Goal: Book appointment/travel/reservation

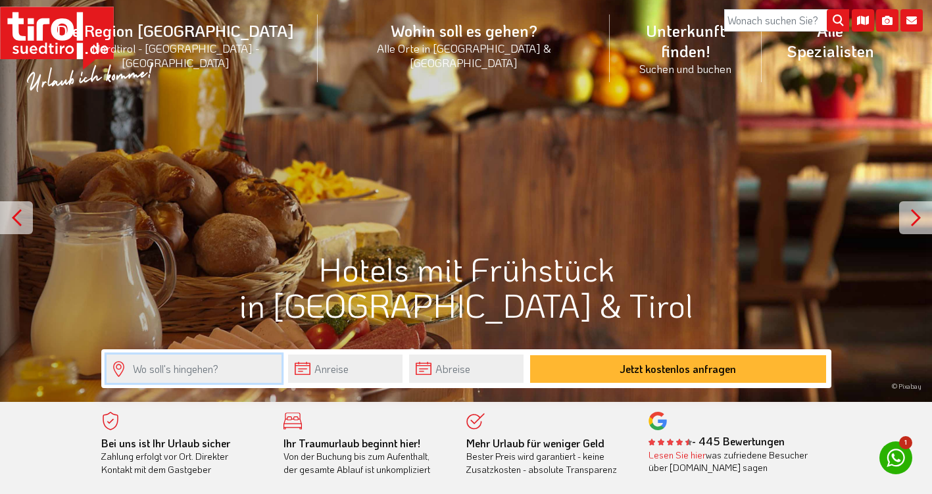
click at [211, 367] on input "text" at bounding box center [194, 368] width 175 height 28
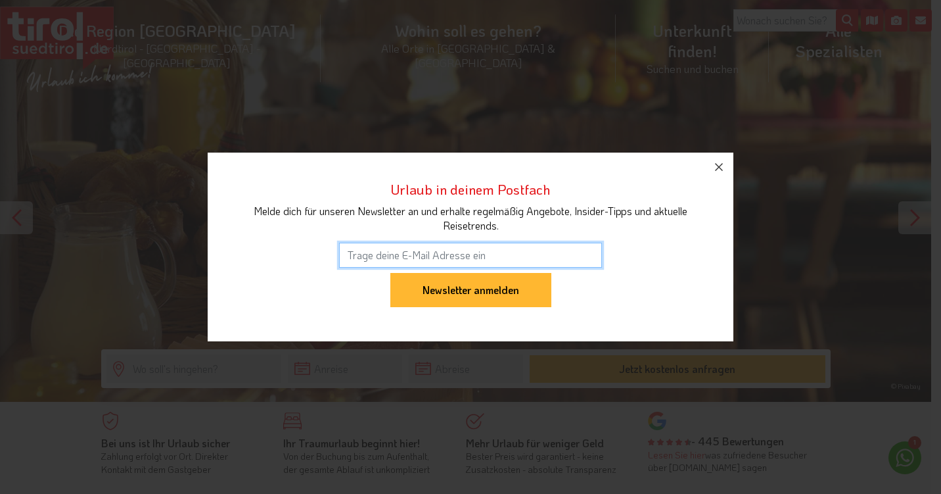
type input "j"
click at [724, 168] on icon "button" at bounding box center [719, 167] width 16 height 16
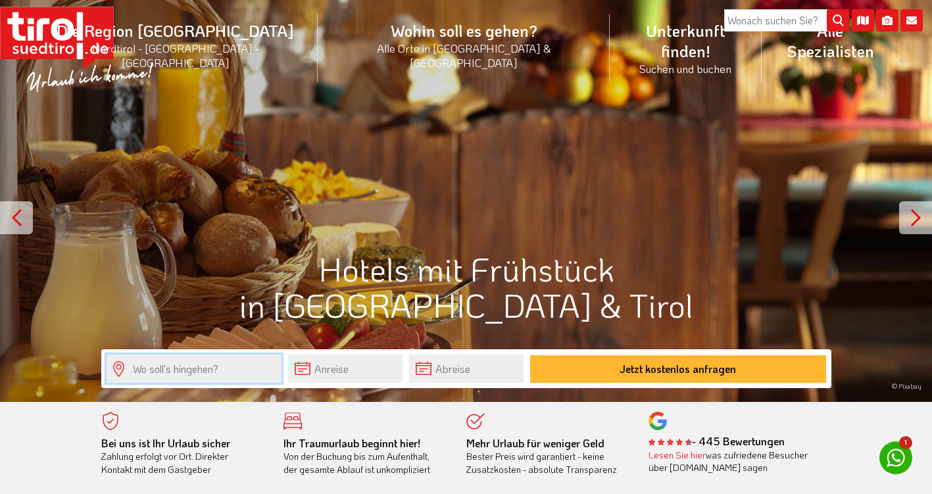
click at [201, 371] on input "text" at bounding box center [194, 368] width 175 height 28
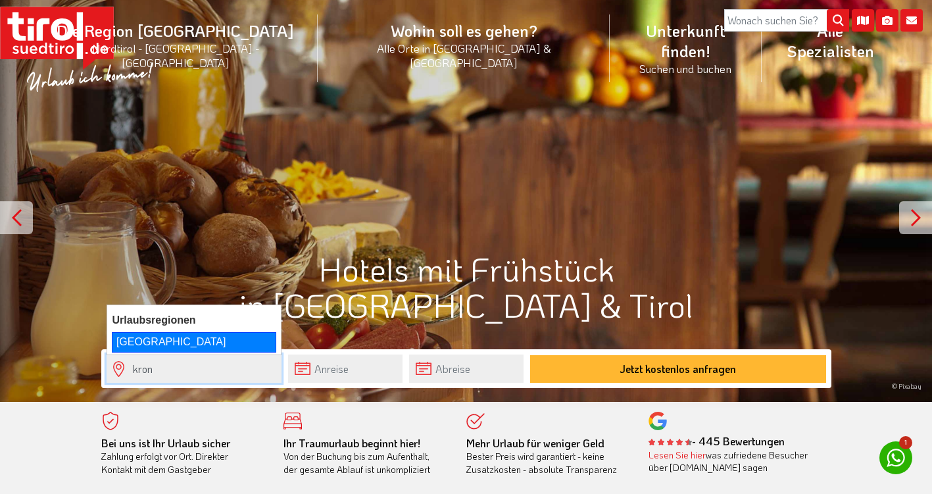
click at [130, 339] on div "[GEOGRAPHIC_DATA]" at bounding box center [194, 342] width 164 height 20
type input "[GEOGRAPHIC_DATA]"
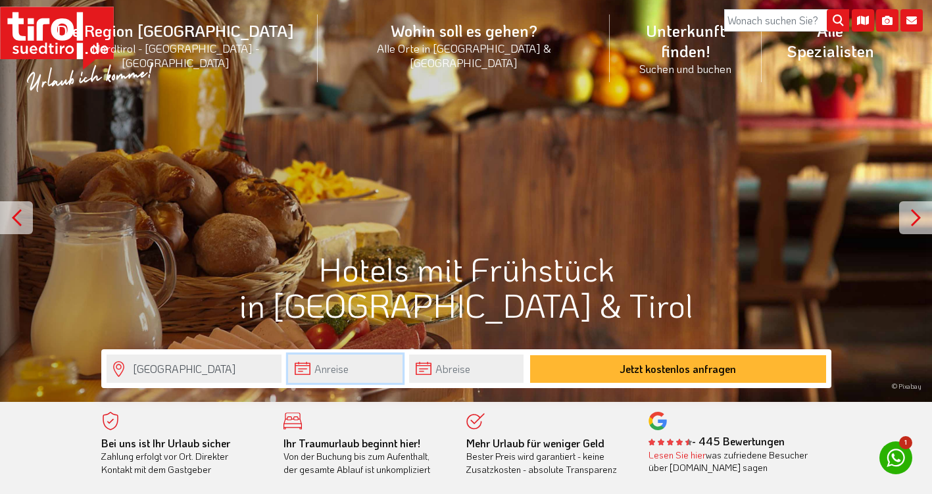
click at [331, 370] on input "text" at bounding box center [345, 368] width 114 height 28
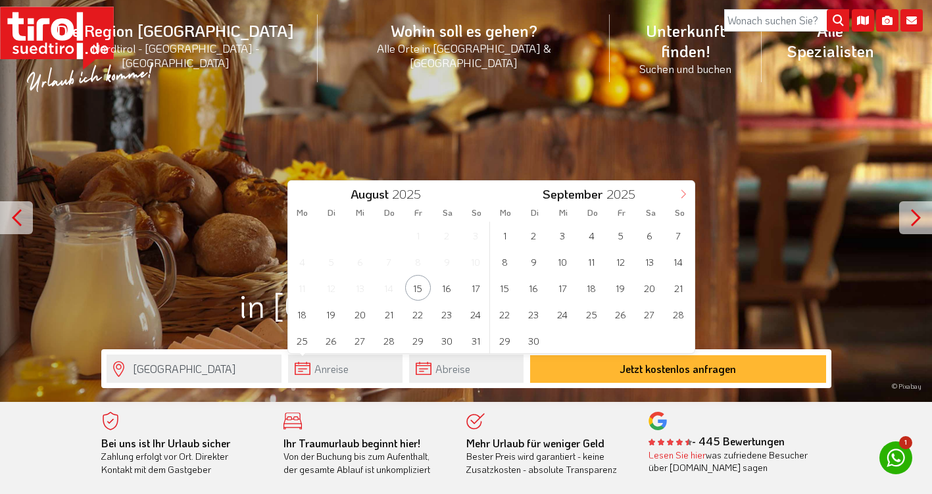
click at [682, 195] on icon at bounding box center [682, 193] width 9 height 9
click at [686, 196] on icon at bounding box center [682, 193] width 9 height 9
type input "2026"
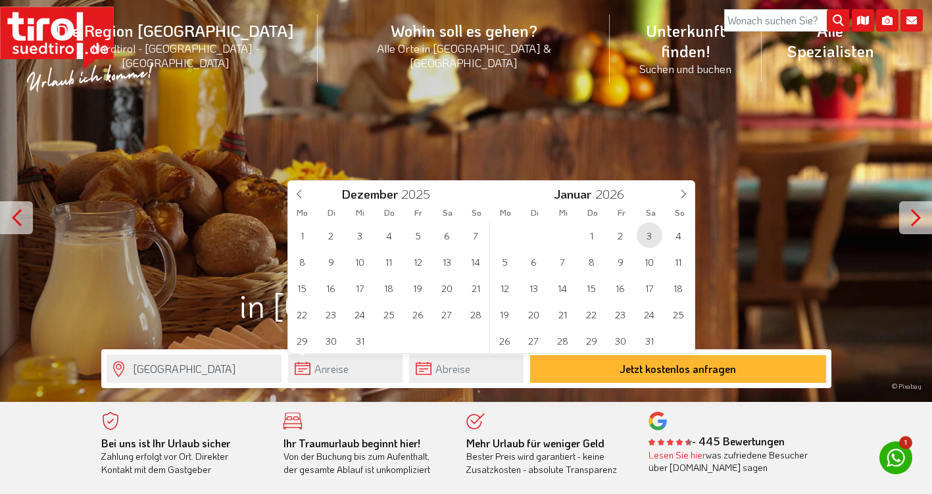
click at [652, 230] on span "3" at bounding box center [649, 235] width 26 height 26
type input "[DATE]"
type input "2026"
click at [321, 265] on span "6" at bounding box center [331, 262] width 26 height 26
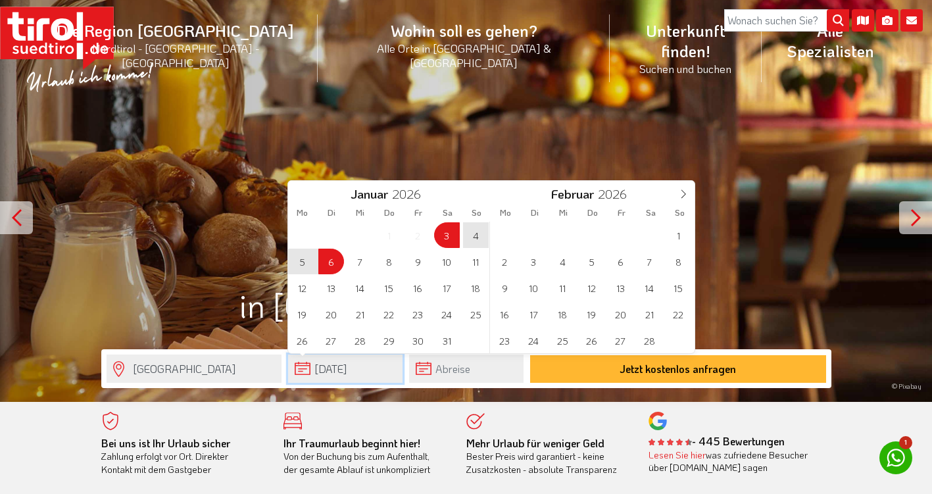
type input "[DATE]"
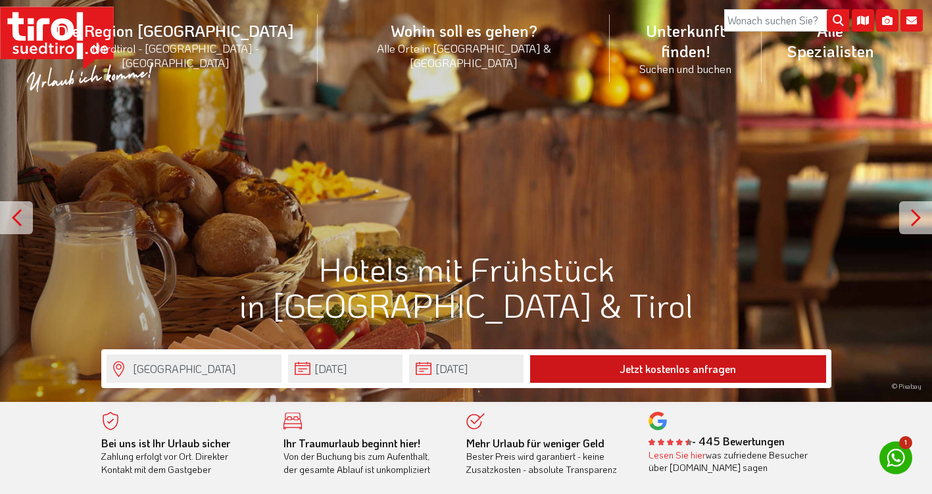
click at [656, 369] on button "Jetzt kostenlos anfragen" at bounding box center [678, 369] width 296 height 28
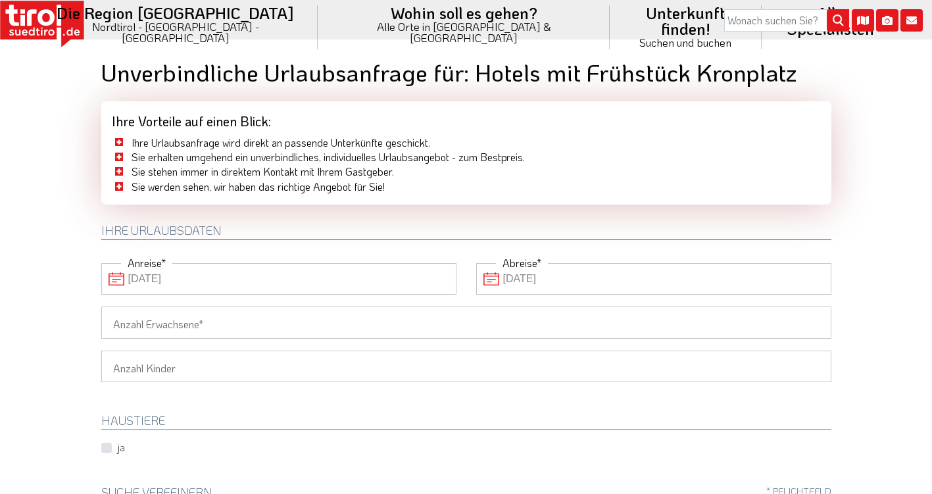
click at [202, 321] on input "Anzahl Erwachsene" at bounding box center [466, 322] width 730 height 32
type input "2"
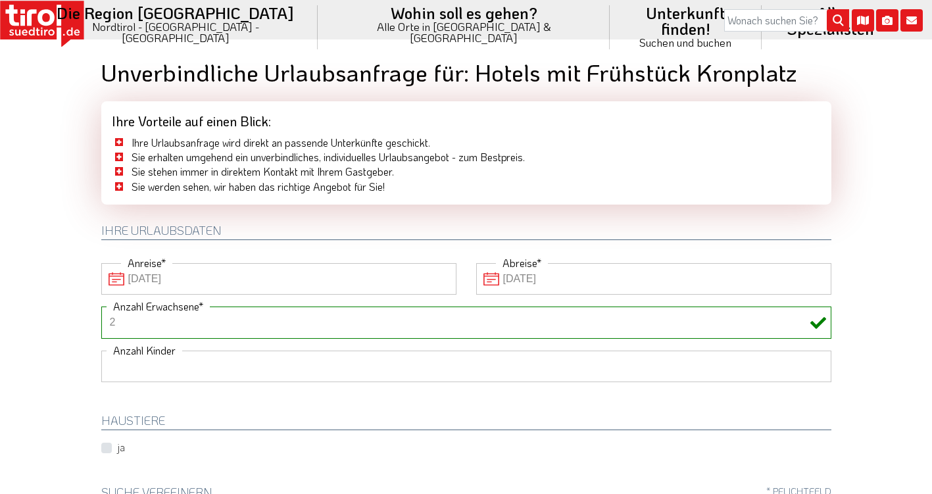
select select "1"
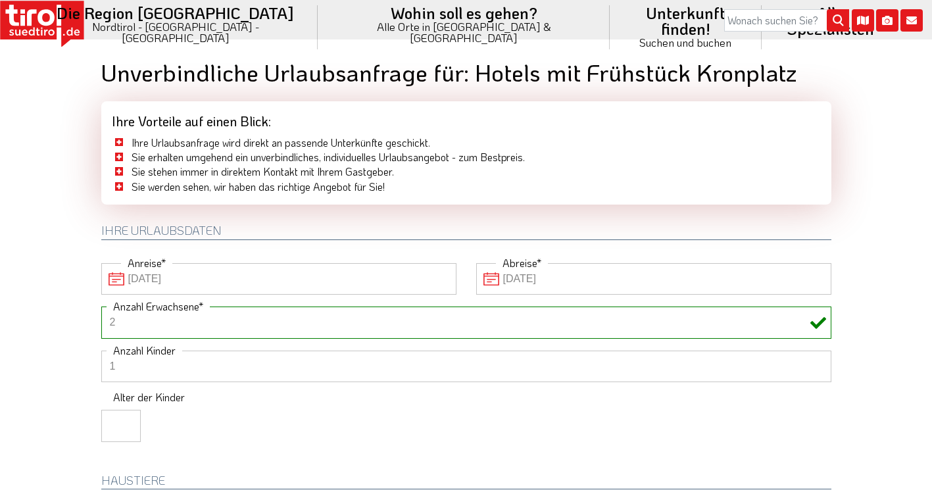
scroll to position [81, 0]
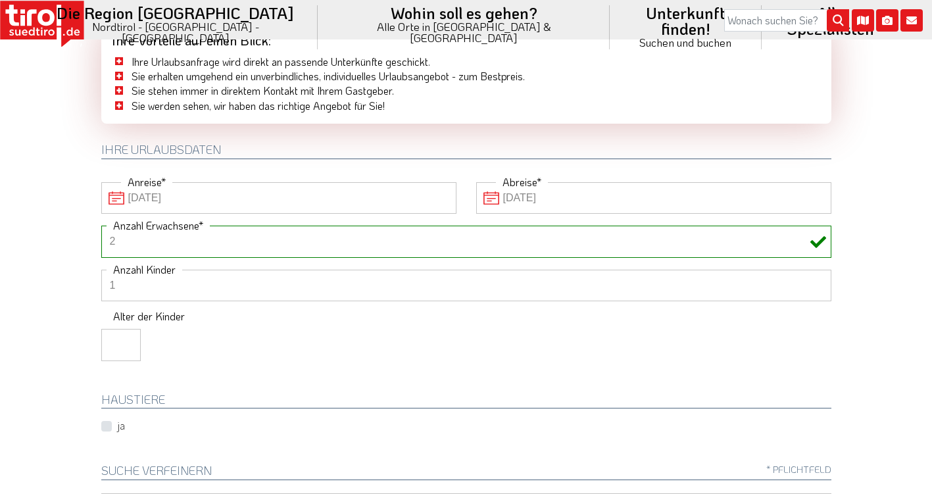
click at [126, 350] on input "number" at bounding box center [120, 345] width 39 height 32
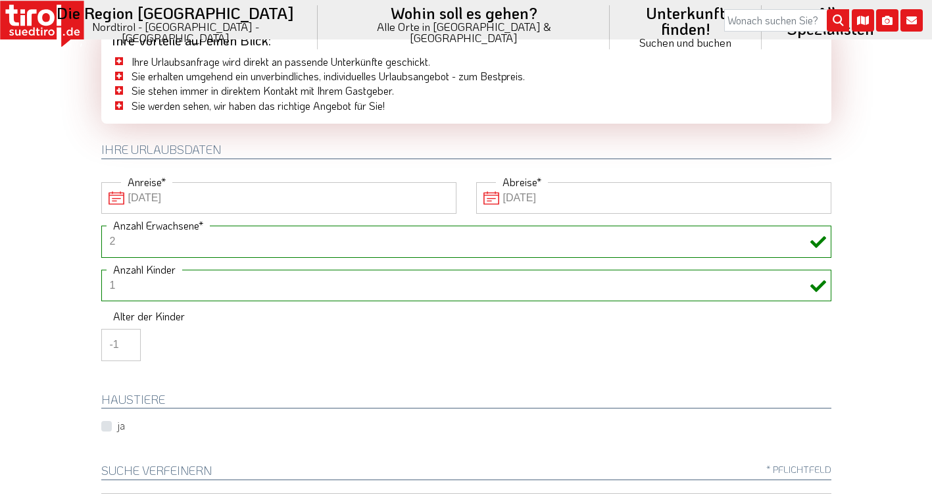
click at [126, 344] on input "-1" at bounding box center [120, 345] width 39 height 32
click at [124, 345] on input "-2" at bounding box center [120, 345] width 39 height 32
click at [126, 337] on input "-1" at bounding box center [120, 345] width 39 height 32
click at [126, 337] on input "0" at bounding box center [120, 345] width 39 height 32
click at [126, 337] on input "1" at bounding box center [120, 345] width 39 height 32
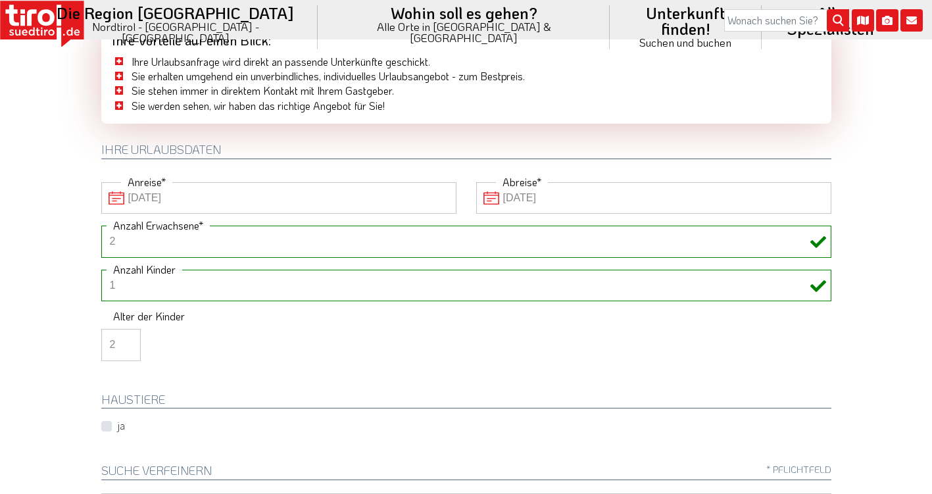
click at [126, 337] on input "2" at bounding box center [120, 345] width 39 height 32
click at [126, 337] on input "3" at bounding box center [120, 345] width 39 height 32
click at [126, 337] on input "4" at bounding box center [120, 345] width 39 height 32
click at [126, 337] on input "5" at bounding box center [120, 345] width 39 height 32
click at [126, 337] on input "6" at bounding box center [120, 345] width 39 height 32
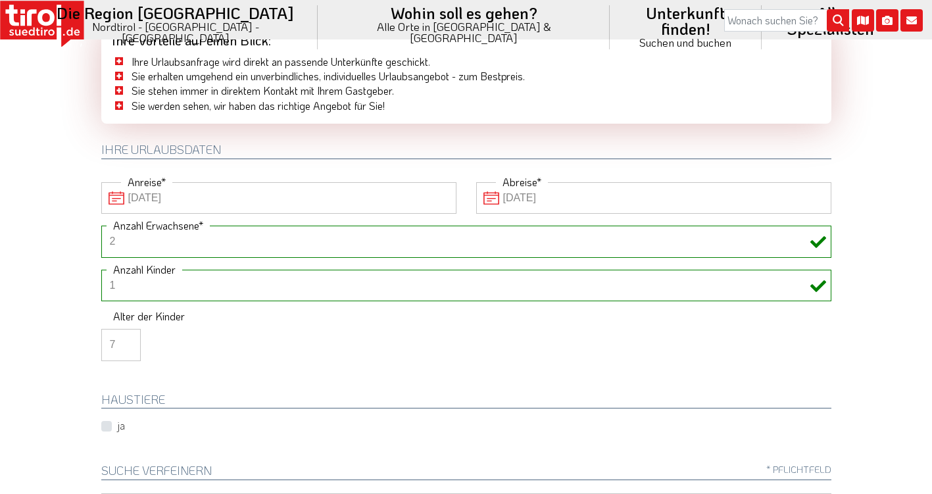
click at [126, 337] on input "7" at bounding box center [120, 345] width 39 height 32
click at [126, 337] on input "8" at bounding box center [120, 345] width 39 height 32
click at [126, 337] on input "9" at bounding box center [120, 345] width 39 height 32
click at [126, 337] on input "10" at bounding box center [120, 345] width 39 height 32
click at [126, 337] on input "11" at bounding box center [120, 345] width 39 height 32
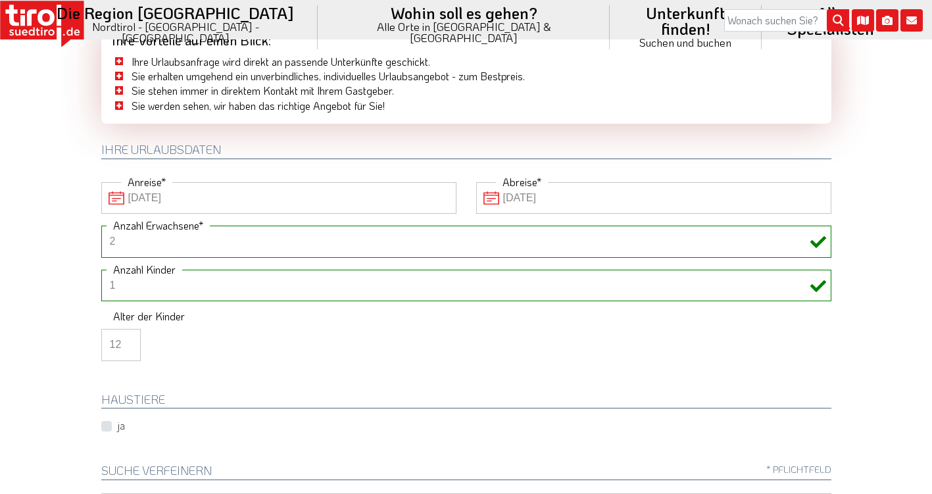
click at [126, 337] on input "12" at bounding box center [120, 345] width 39 height 32
type input "13"
click at [126, 337] on input "13" at bounding box center [120, 345] width 39 height 32
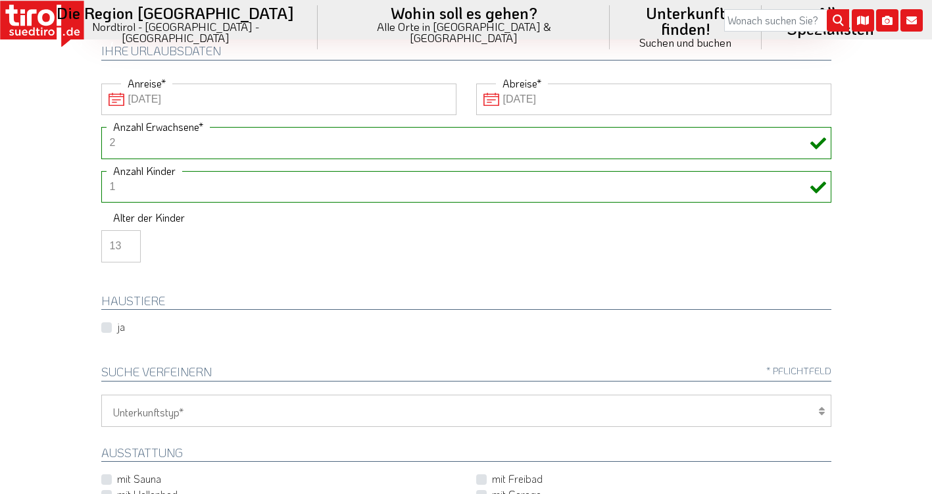
scroll to position [437, 0]
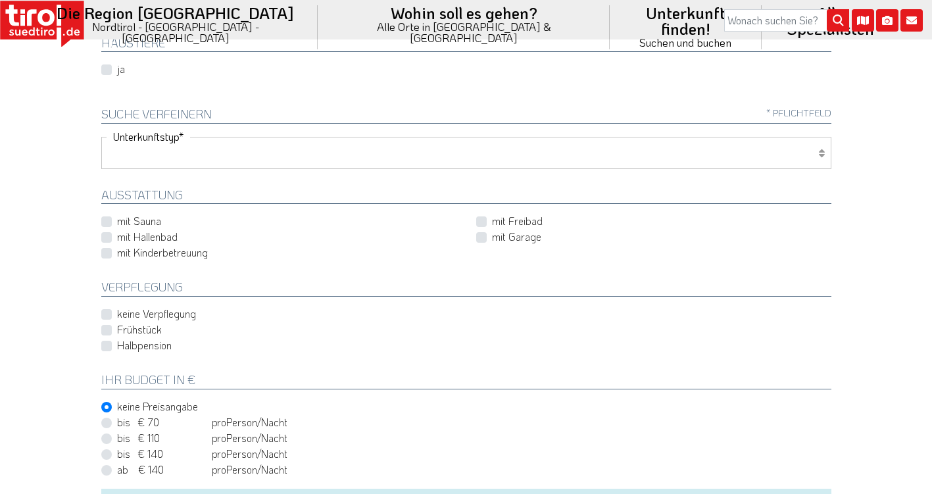
select select "2"
click at [117, 326] on label "Frühstück" at bounding box center [139, 329] width 45 height 14
click at [108, 326] on input "Frühstück" at bounding box center [469, 329] width 730 height 9
checkbox input "true"
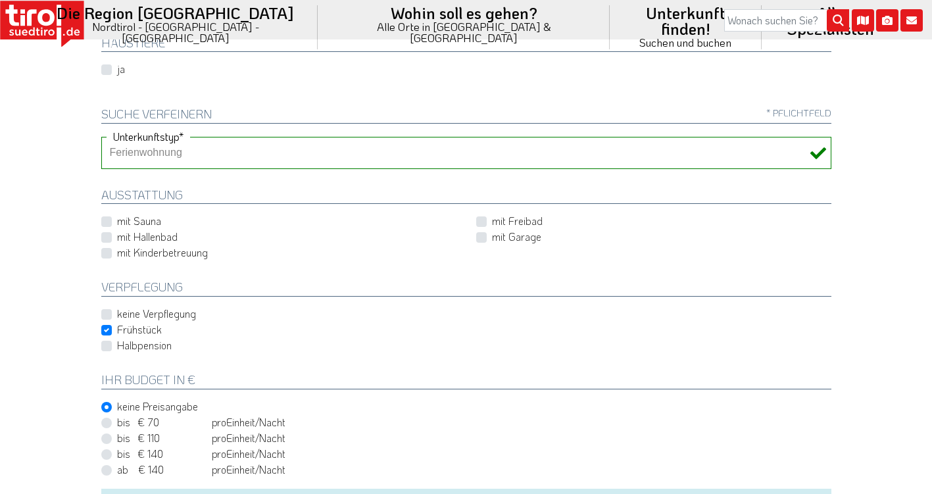
click at [117, 310] on label "keine Verpflegung" at bounding box center [156, 313] width 79 height 14
click at [106, 310] on input "keine Verpflegung" at bounding box center [281, 314] width 355 height 9
checkbox input "true"
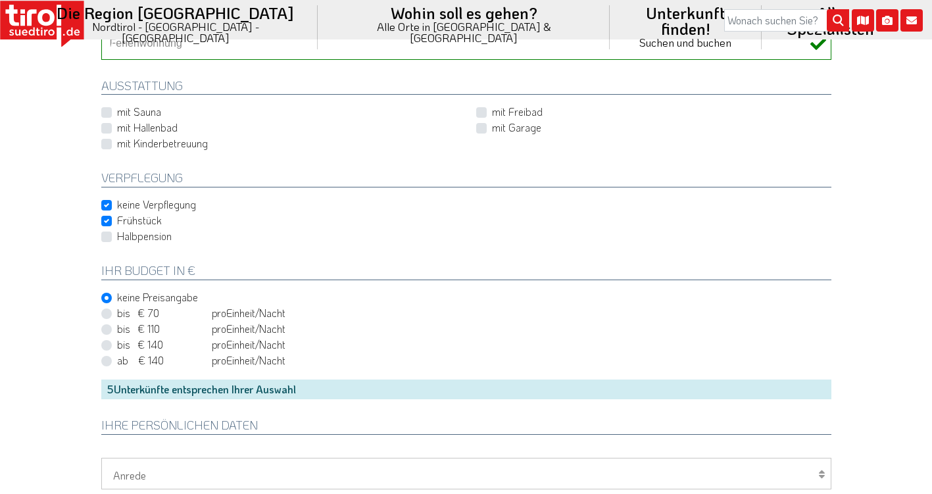
scroll to position [635, 0]
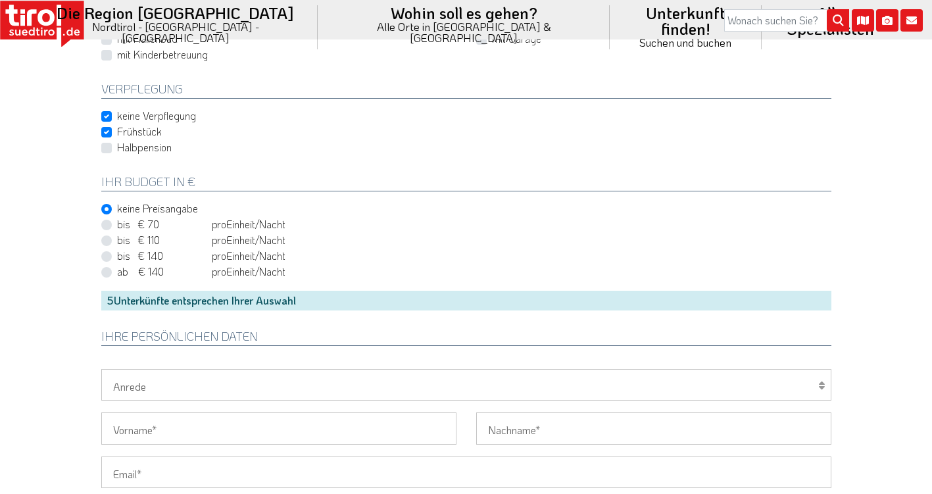
click at [117, 249] on label "bis € 140 bis CHF 131 pro Person Einheit /Nacht" at bounding box center [201, 256] width 168 height 14
click at [104, 252] on input "bis € 140 bis CHF 131 pro Person Einheit /Nacht" at bounding box center [469, 256] width 730 height 9
radio input "true"
click at [117, 264] on label "ab € 140 ab CHF 131 pro Person Einheit /Nacht" at bounding box center [201, 271] width 168 height 14
click at [105, 268] on input "ab € 140 ab CHF 131 pro Person Einheit /Nacht" at bounding box center [469, 272] width 730 height 9
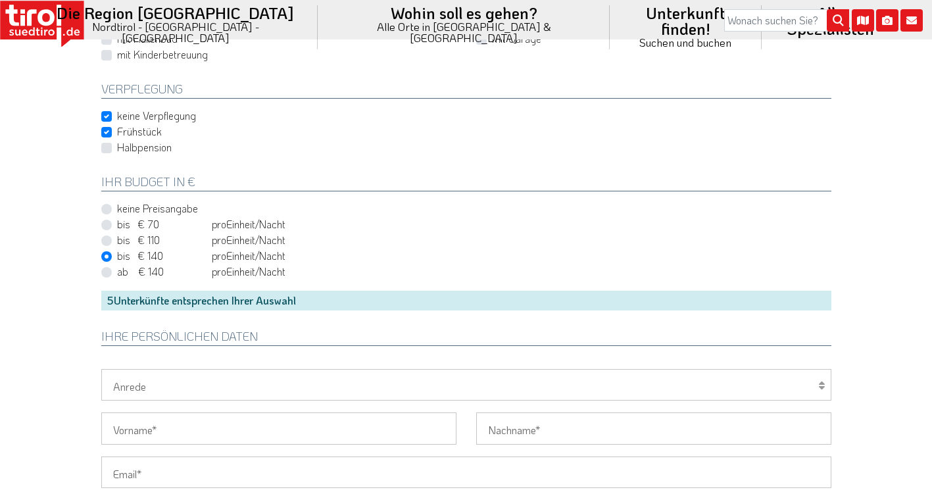
radio input "true"
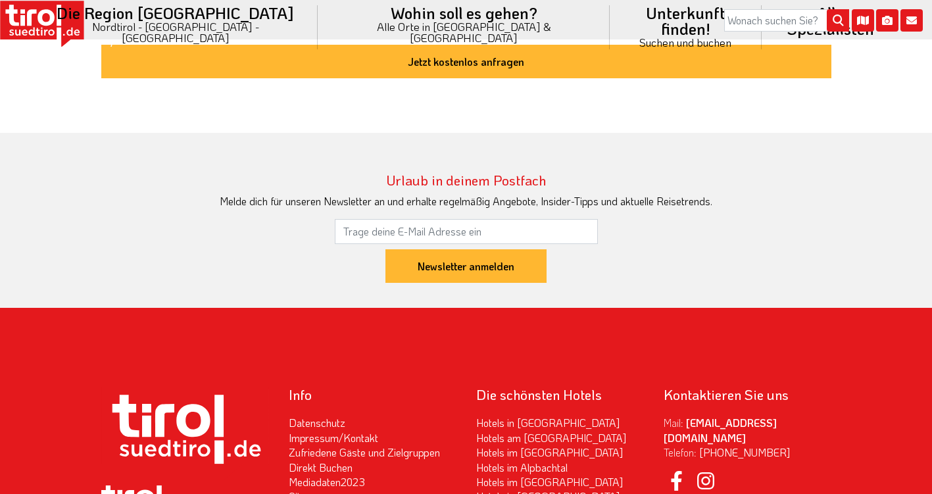
scroll to position [1424, 0]
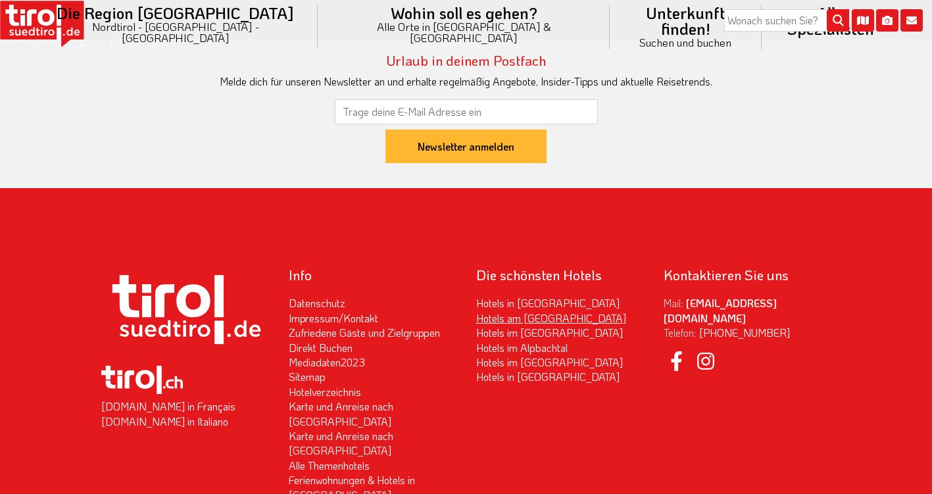
click at [517, 312] on link "Hotels am [GEOGRAPHIC_DATA]" at bounding box center [551, 318] width 150 height 14
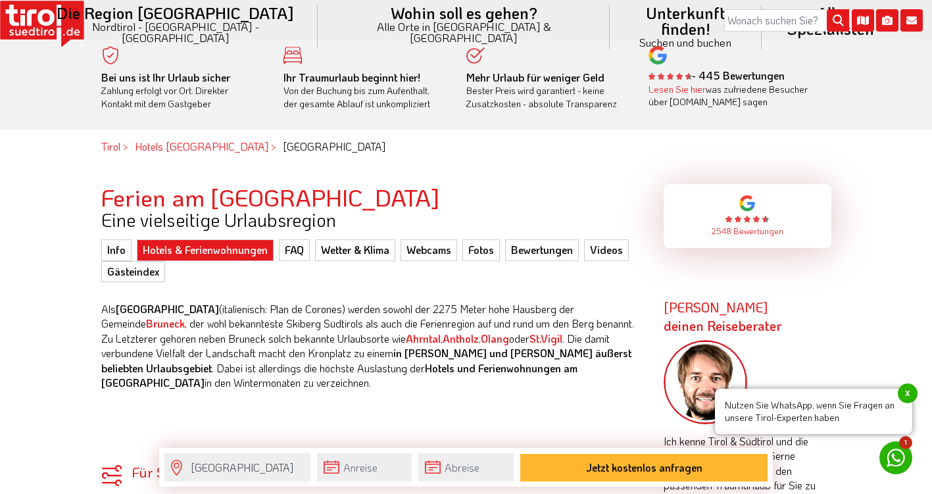
scroll to position [599, 0]
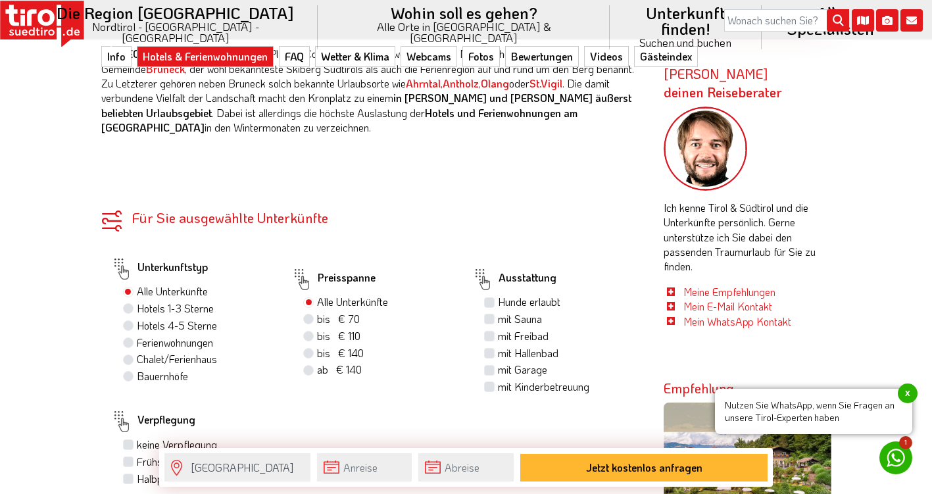
click at [146, 335] on label "Ferienwohnungen" at bounding box center [175, 342] width 76 height 14
click at [134, 338] on input "Ferienwohnungen" at bounding box center [130, 342] width 9 height 9
radio input "true"
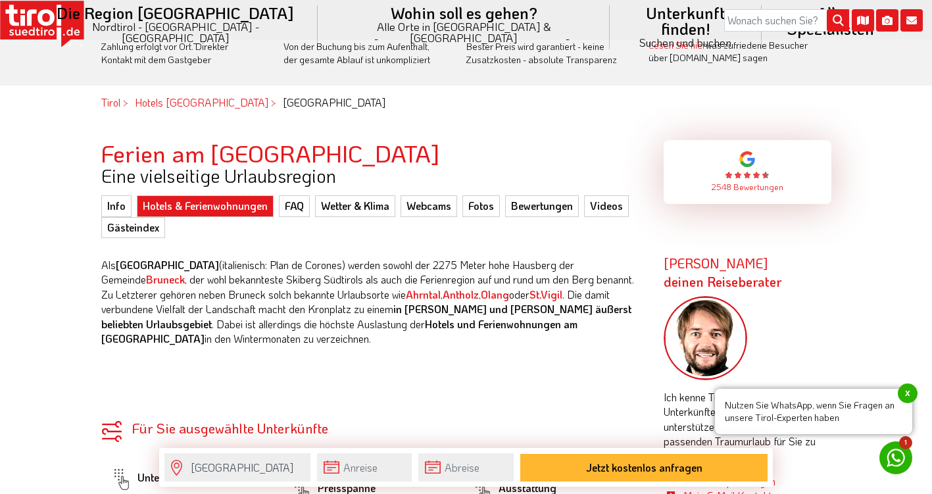
scroll to position [622, 0]
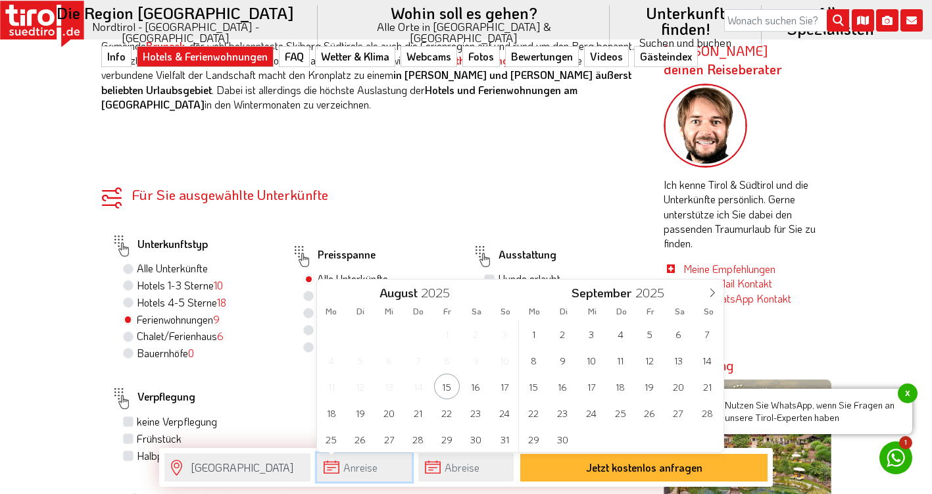
click at [354, 462] on input "text" at bounding box center [364, 467] width 95 height 28
click at [709, 292] on icon at bounding box center [711, 292] width 9 height 9
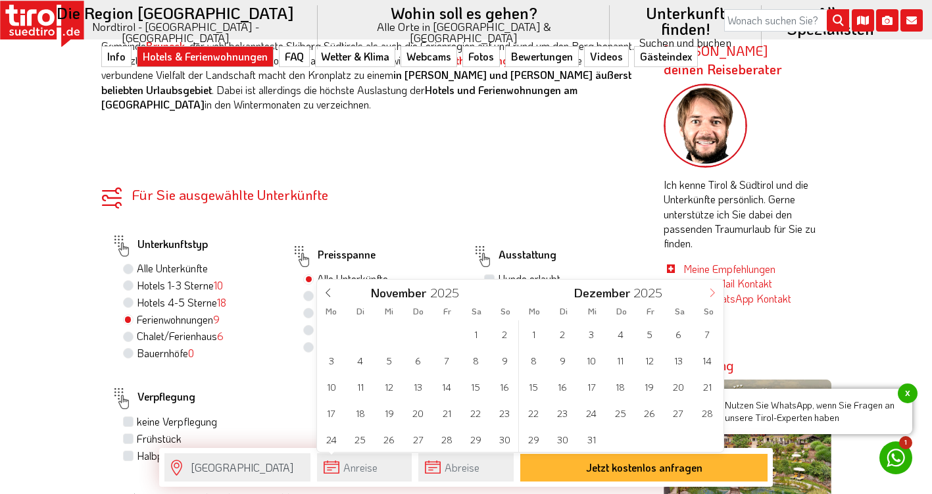
type input "2026"
click at [675, 336] on span "3" at bounding box center [678, 334] width 26 height 26
type input "[DATE]"
type input "2026"
click at [363, 368] on span "6" at bounding box center [360, 360] width 26 height 26
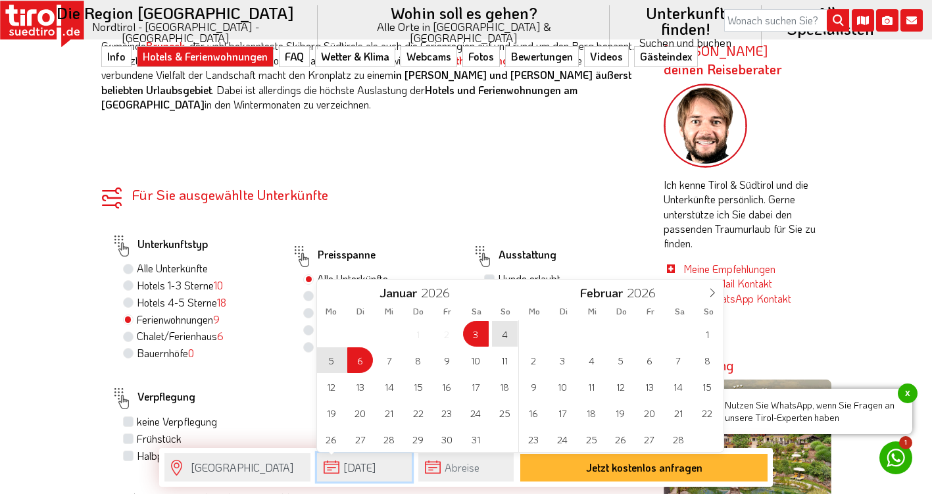
type input "[DATE]"
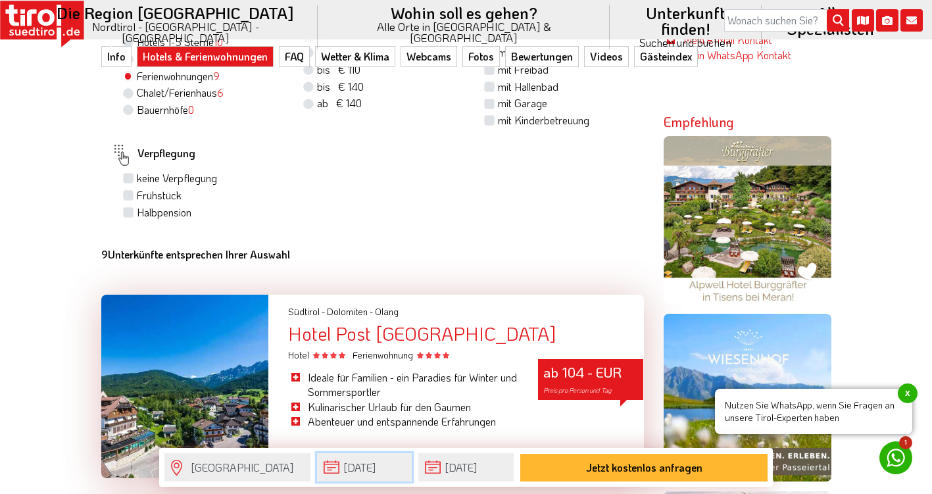
scroll to position [954, 0]
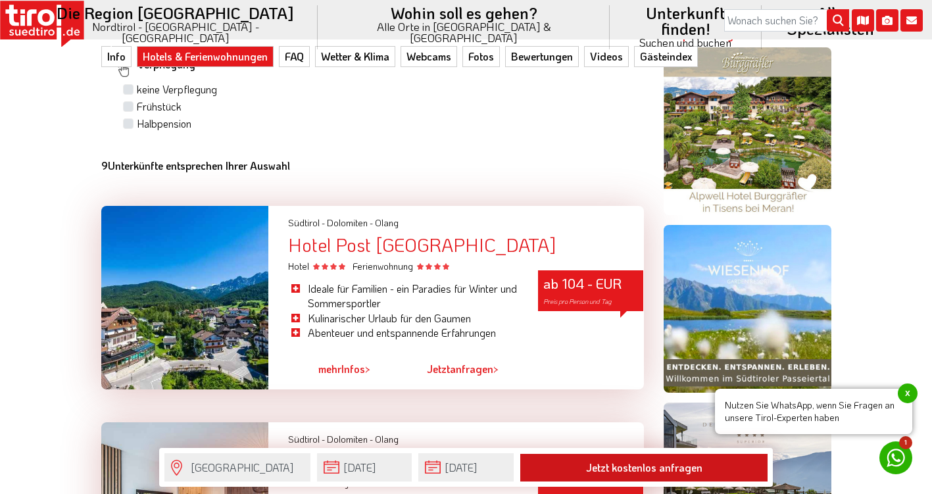
click at [666, 470] on button "Jetzt kostenlos anfragen" at bounding box center [643, 468] width 247 height 28
